Goal: Contribute content: Add original content to the website for others to see

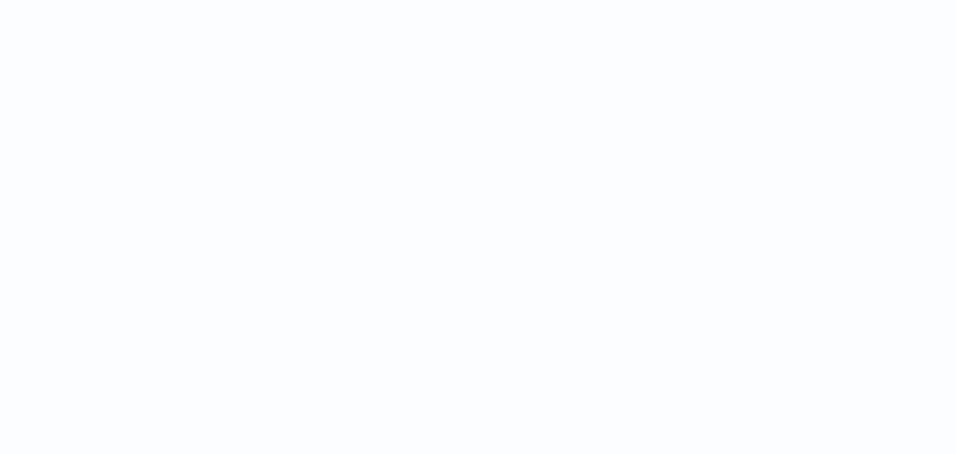
click at [418, 0] on html at bounding box center [478, 0] width 956 height 0
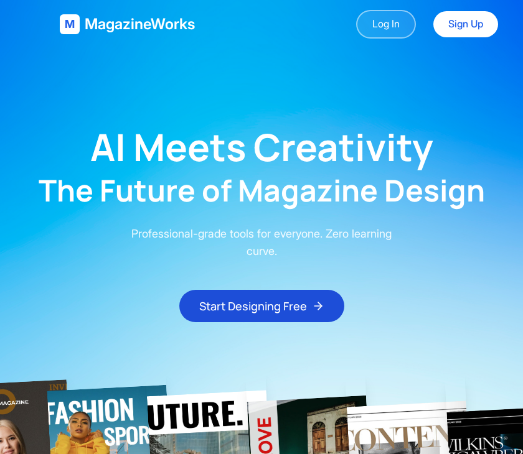
click at [410, 28] on link "Log In" at bounding box center [386, 24] width 60 height 29
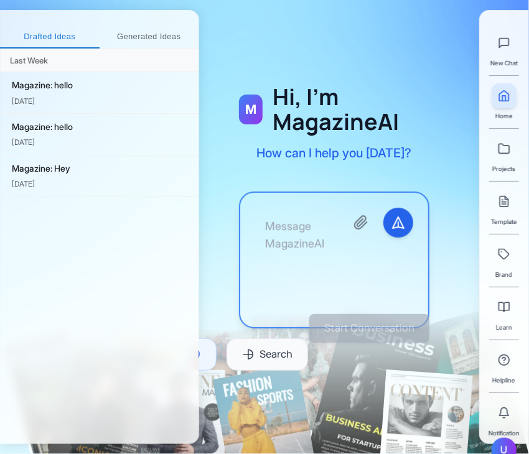
click at [315, 213] on textarea at bounding box center [295, 260] width 81 height 105
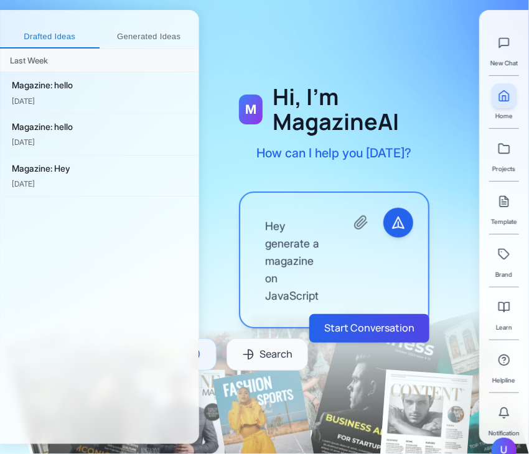
scroll to position [7, 0]
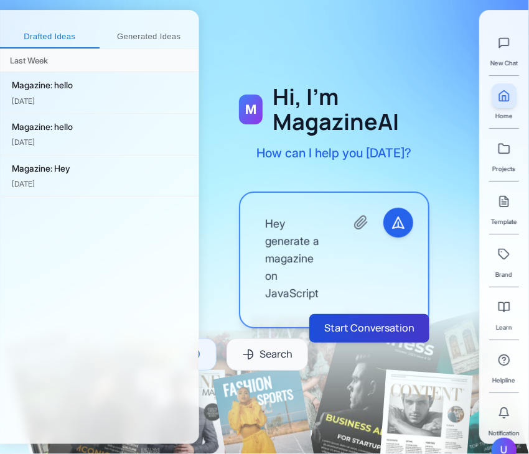
click at [341, 334] on button "Start Conversation" at bounding box center [369, 328] width 120 height 29
type textarea "Hey generate a magazine on JavaScript"
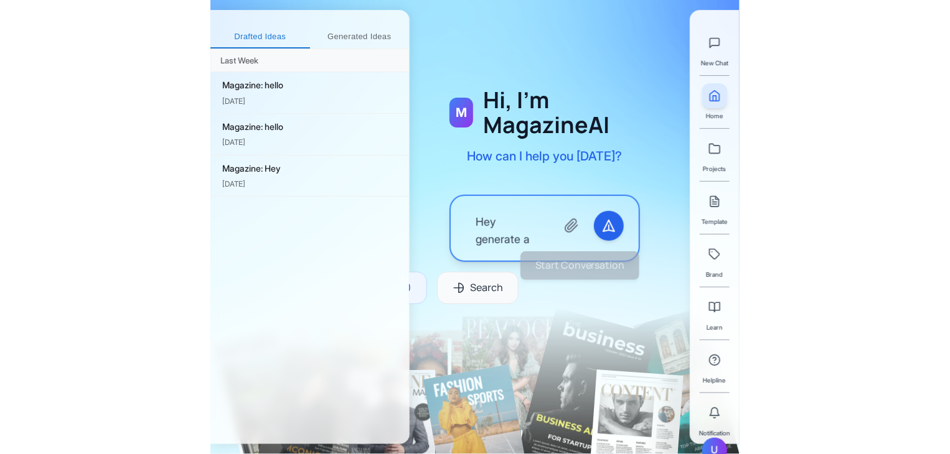
scroll to position [0, 0]
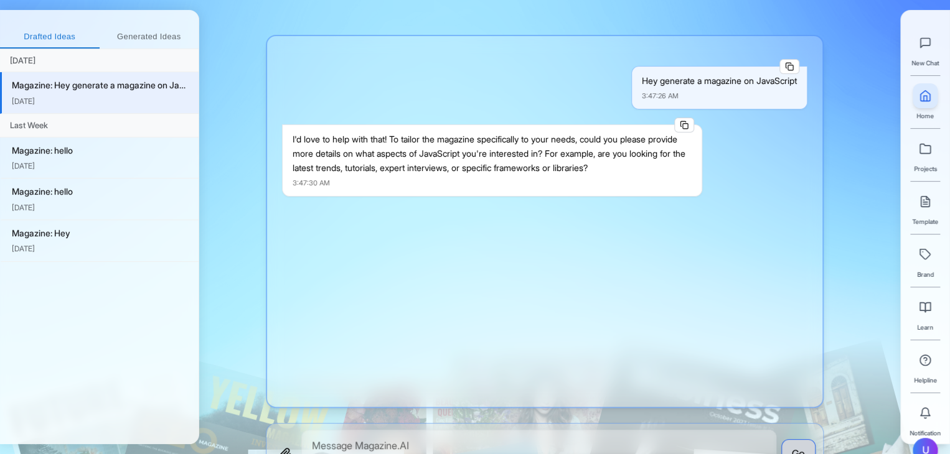
click at [528, 135] on div "I'd love to help with that! To tailor the magazine specifically to your needs, …" at bounding box center [492, 154] width 399 height 42
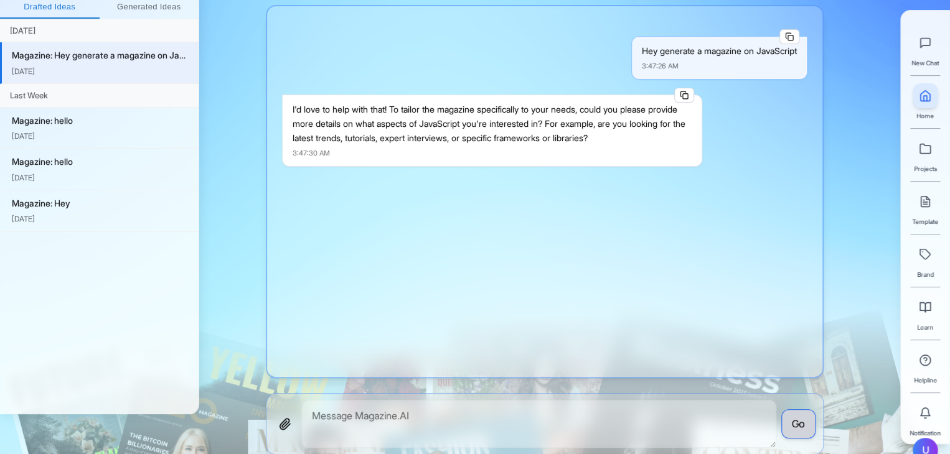
scroll to position [57, 0]
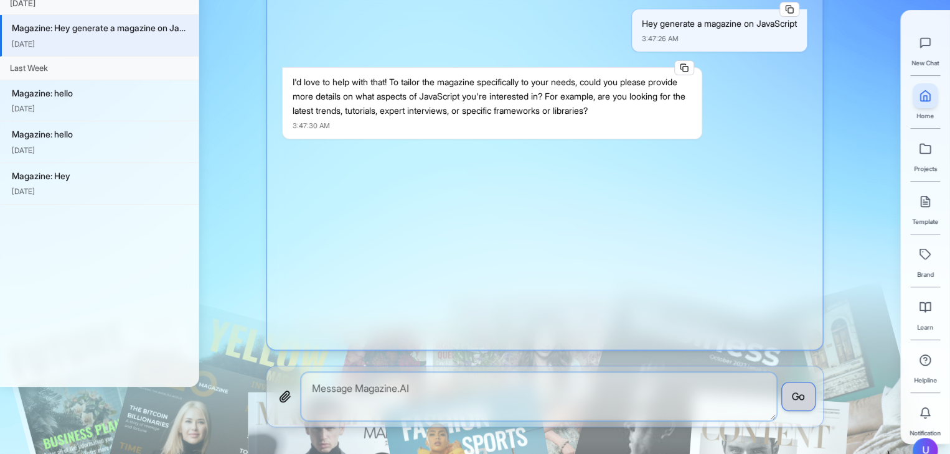
click at [485, 418] on textarea at bounding box center [538, 397] width 475 height 48
type textarea "T"
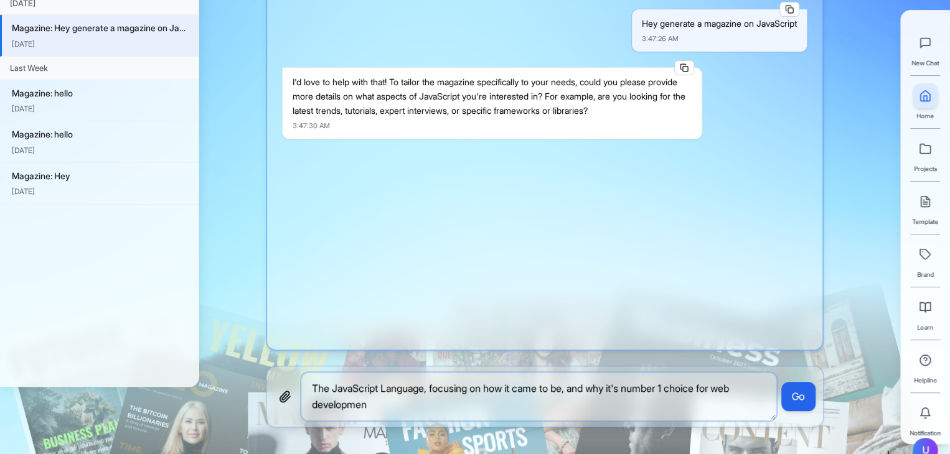
type textarea "The JavaScript Language, focusing on how it came to be, and why it's number 1 c…"
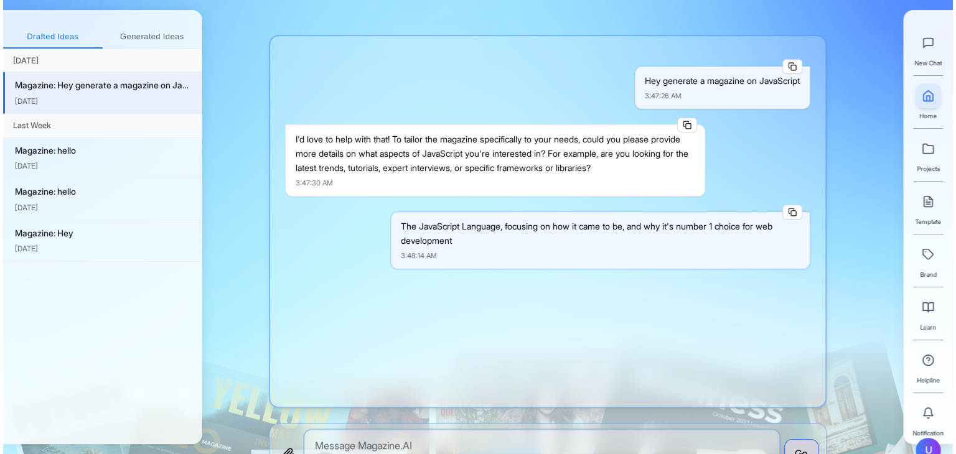
scroll to position [91, 0]
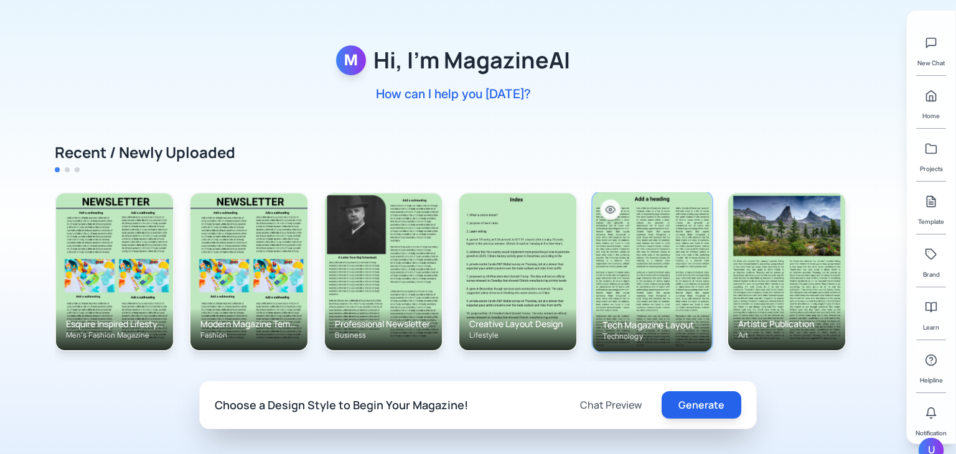
click at [528, 273] on img at bounding box center [653, 272] width 120 height 160
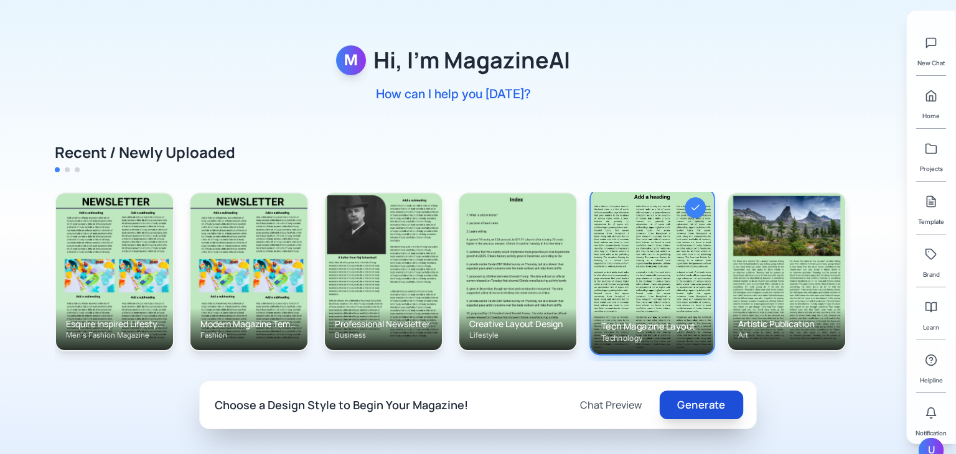
click at [528, 406] on button "Generate" at bounding box center [701, 405] width 83 height 29
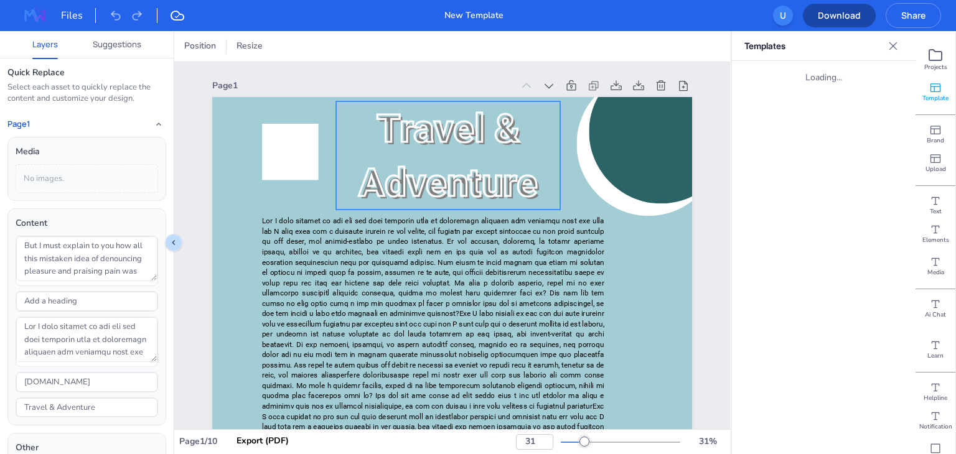
type input "31"
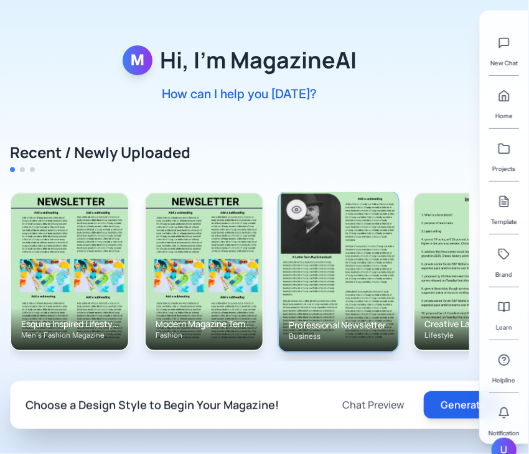
scroll to position [0, 601]
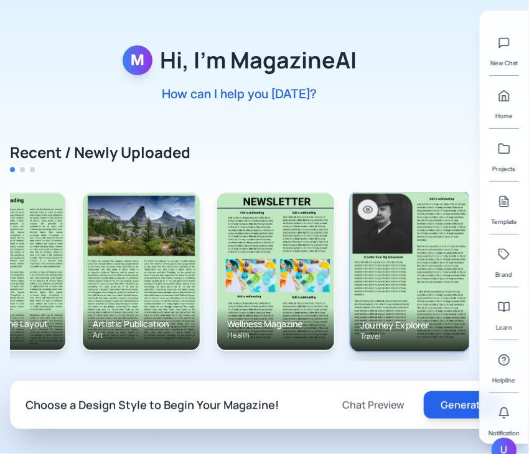
click at [370, 274] on img at bounding box center [410, 272] width 120 height 160
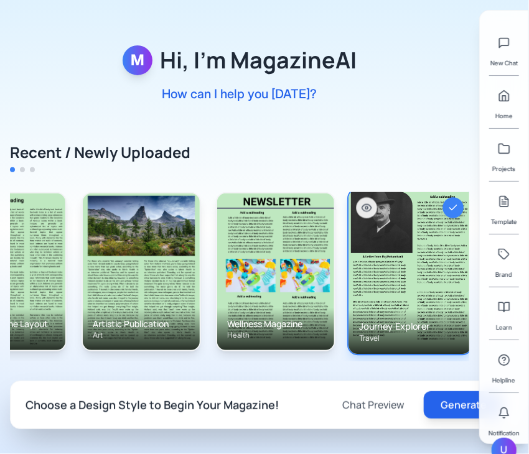
scroll to position [0, 604]
